Goal: Communication & Community: Answer question/provide support

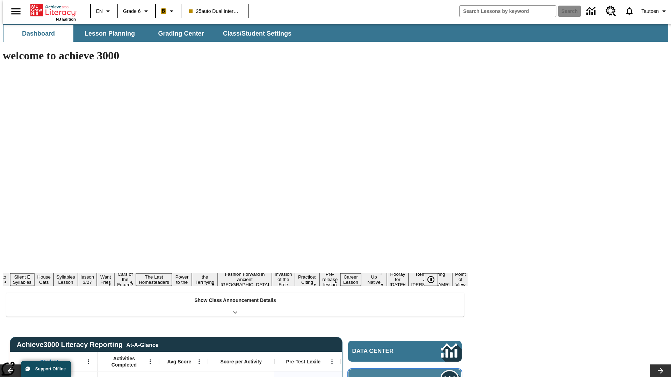
click at [407, 377] on span "Message Center" at bounding box center [386, 380] width 67 height 7
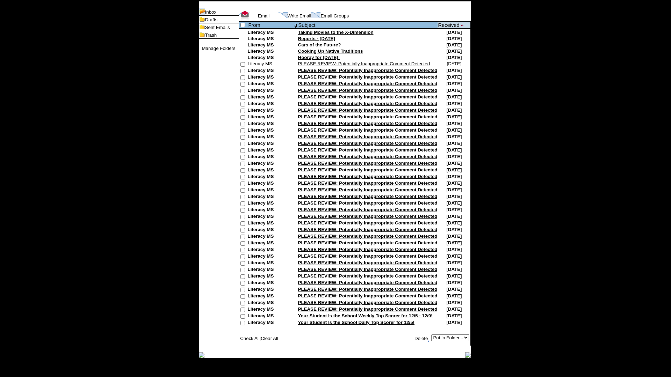
click at [289, 19] on link "Write Email" at bounding box center [300, 15] width 24 height 5
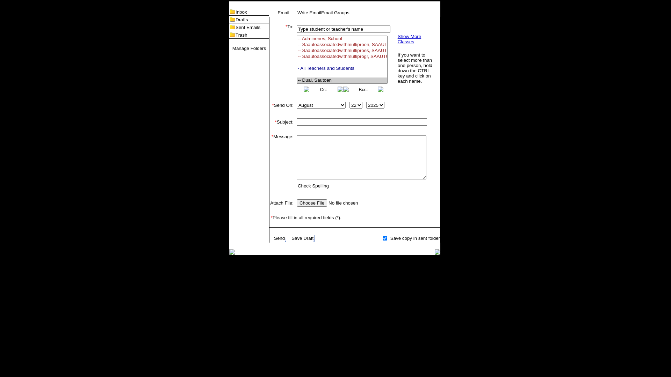
select select "U,21476361,1"
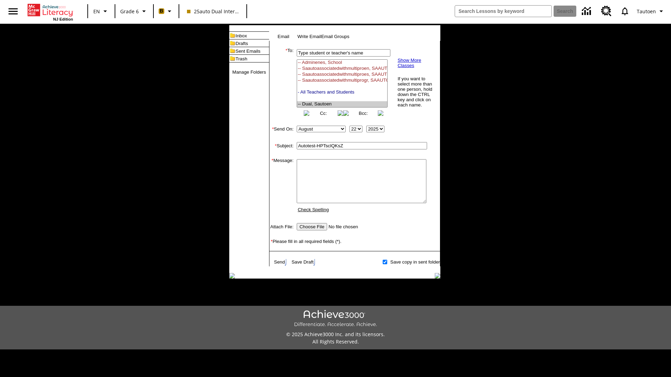
type input "Autotest-HPTsclQKsZ"
type textarea "email body message"
click at [280, 265] on link "Send" at bounding box center [279, 262] width 11 height 5
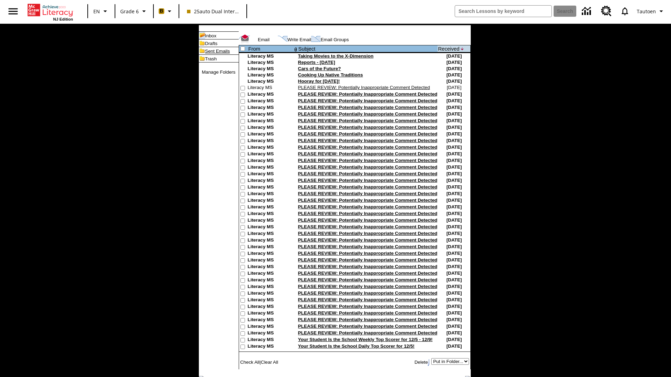
click at [206, 54] on link "Sent Emails" at bounding box center [217, 51] width 25 height 5
